Goal: Find specific page/section: Find specific page/section

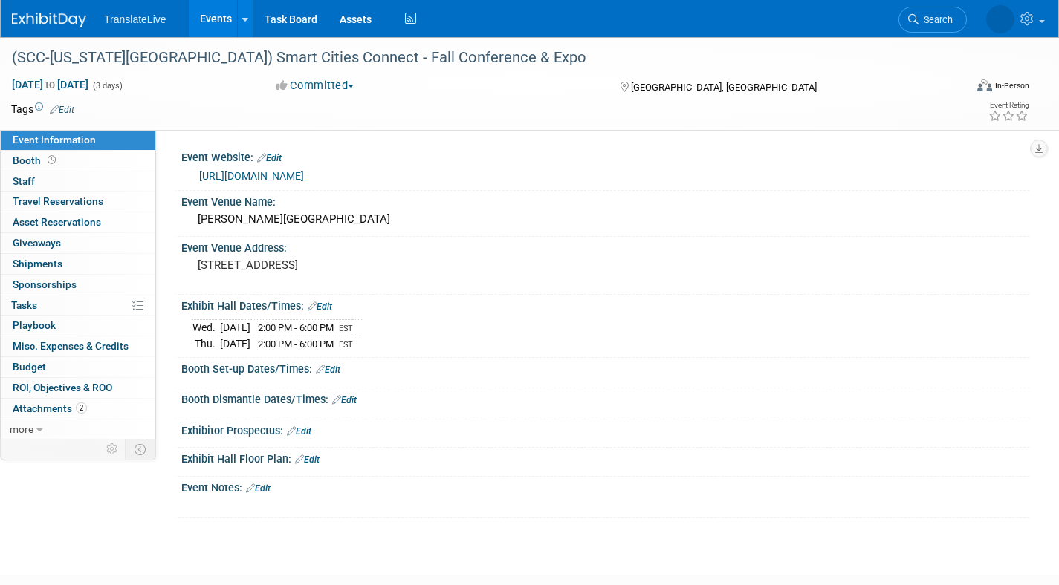
click at [223, 22] on link "Events" at bounding box center [216, 18] width 54 height 37
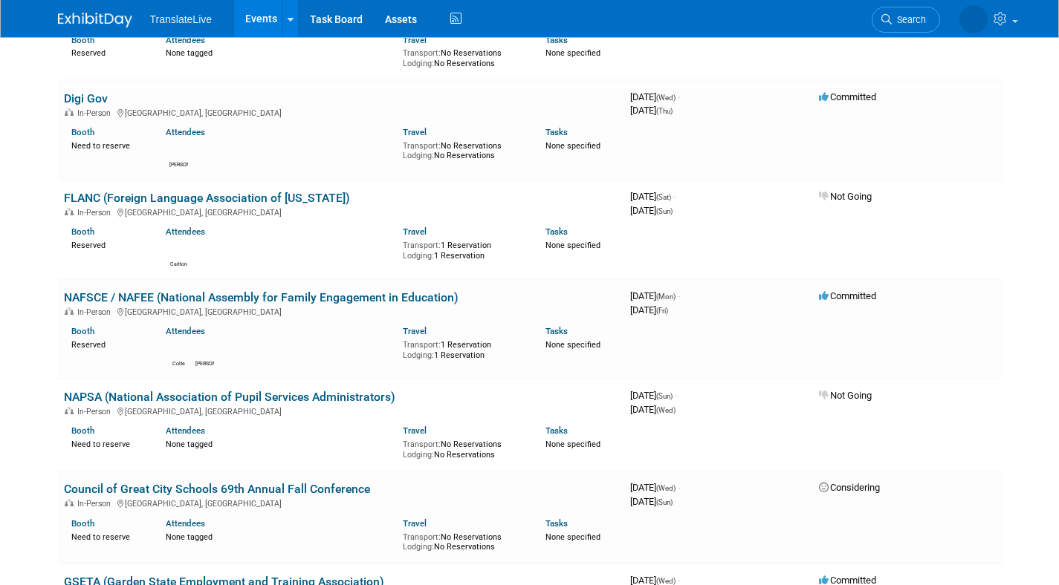
scroll to position [460, 0]
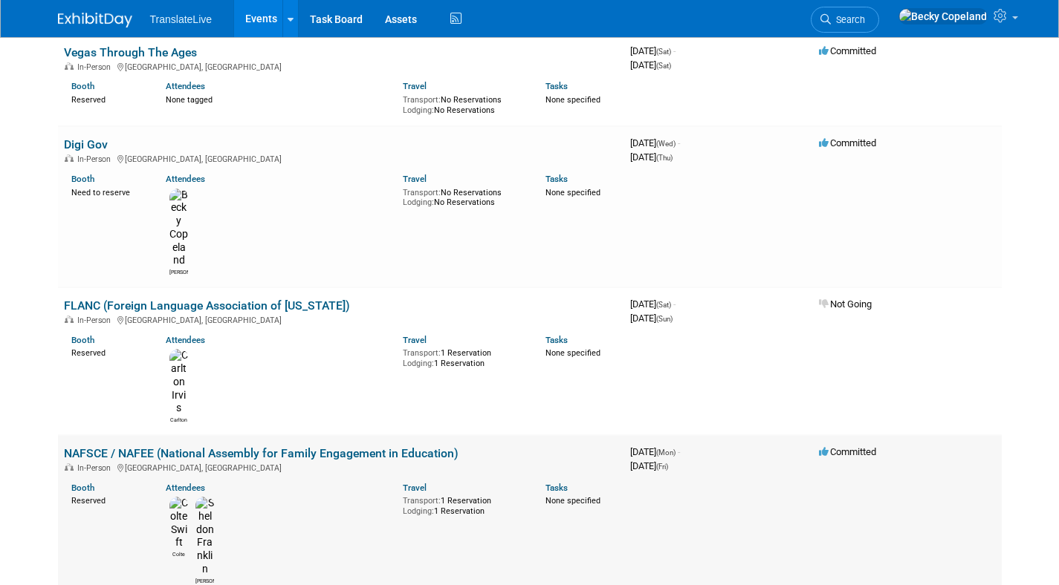
click at [150, 447] on link "NAFSCE / NAFEE (National Assembly for Family Engagement in Education)" at bounding box center [261, 454] width 395 height 14
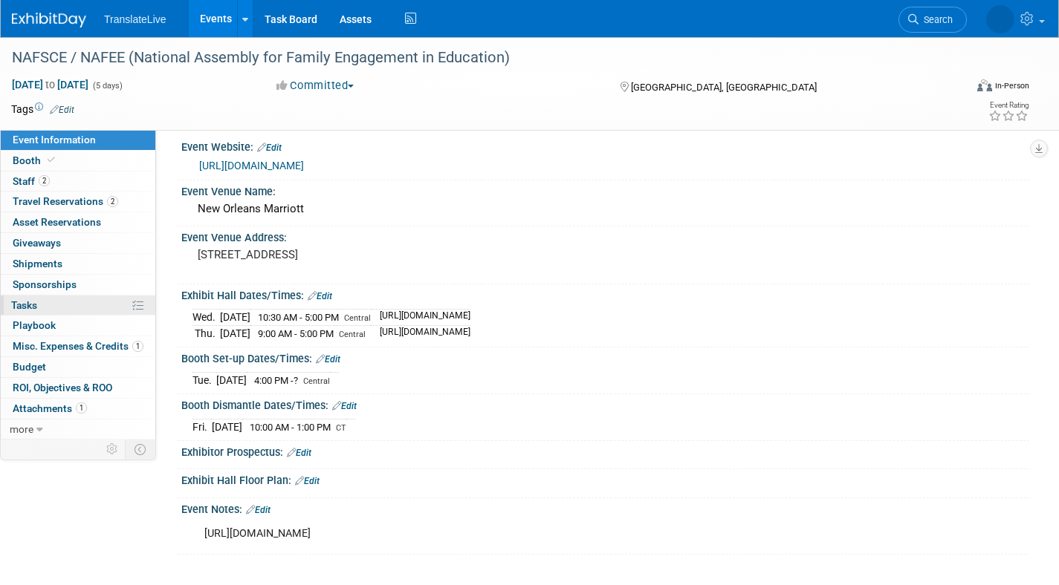
scroll to position [16, 0]
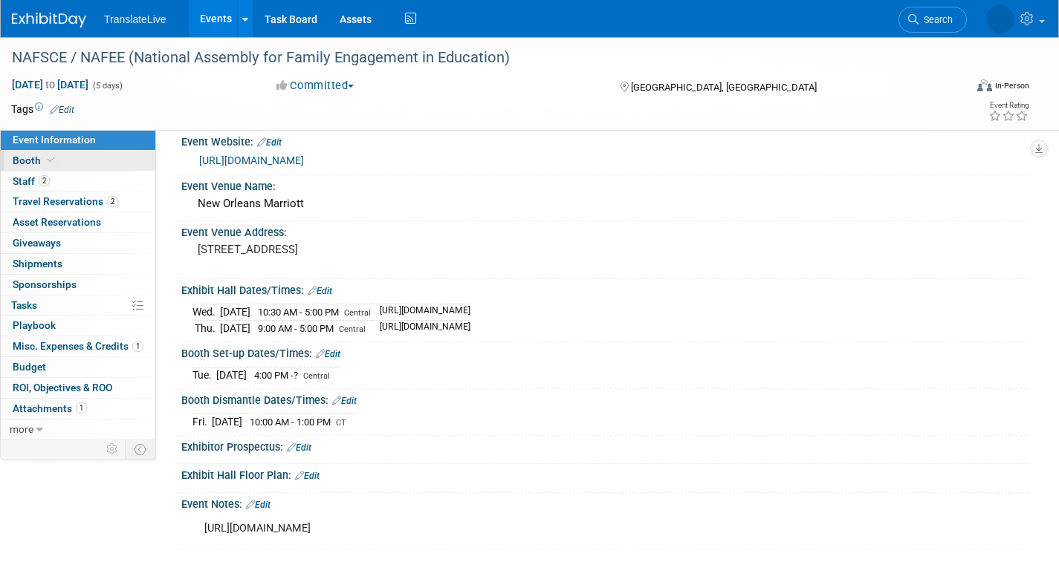
click at [25, 155] on span "Booth" at bounding box center [35, 161] width 45 height 12
